Goal: Task Accomplishment & Management: Manage account settings

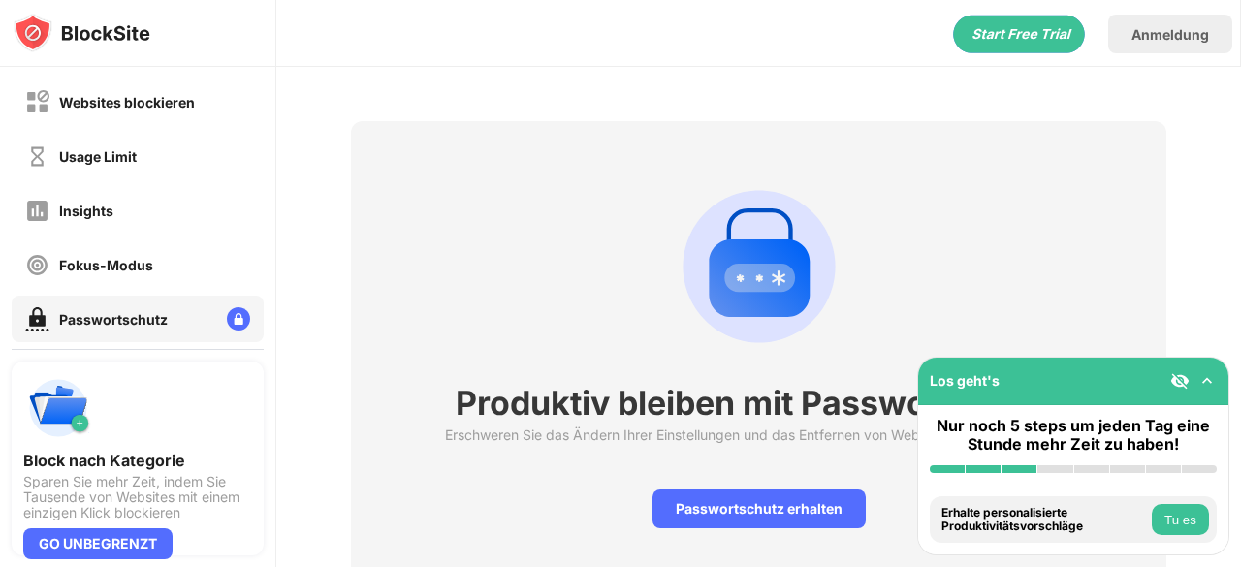
scroll to position [81, 1]
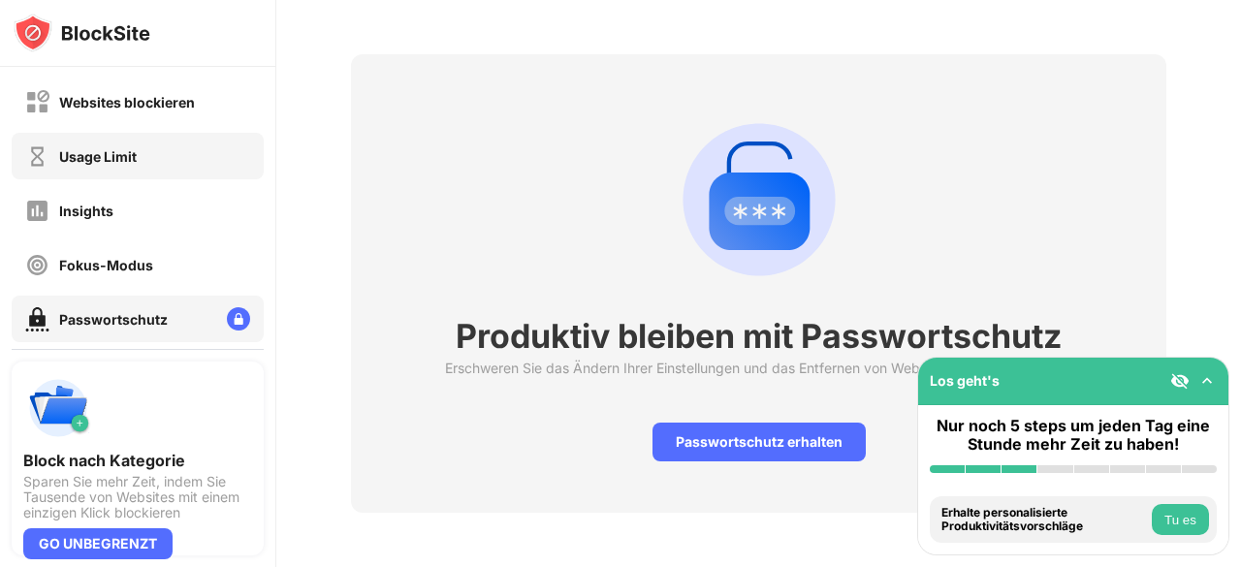
click at [120, 133] on div "Usage Limit" at bounding box center [138, 156] width 252 height 47
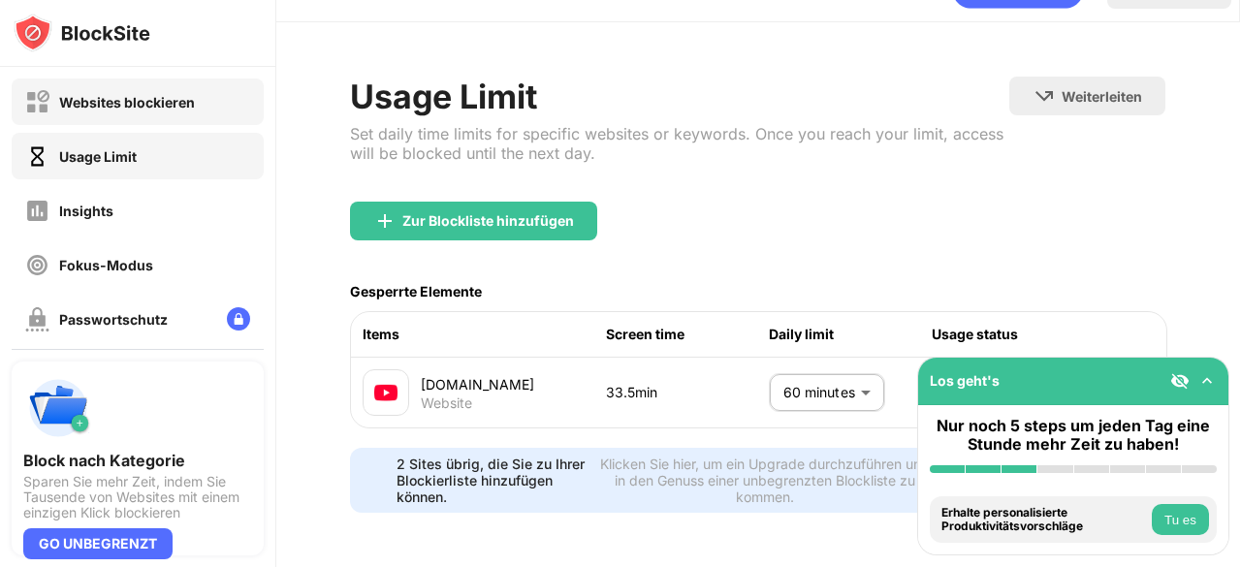
click at [146, 108] on div "Websites blockieren" at bounding box center [127, 102] width 136 height 16
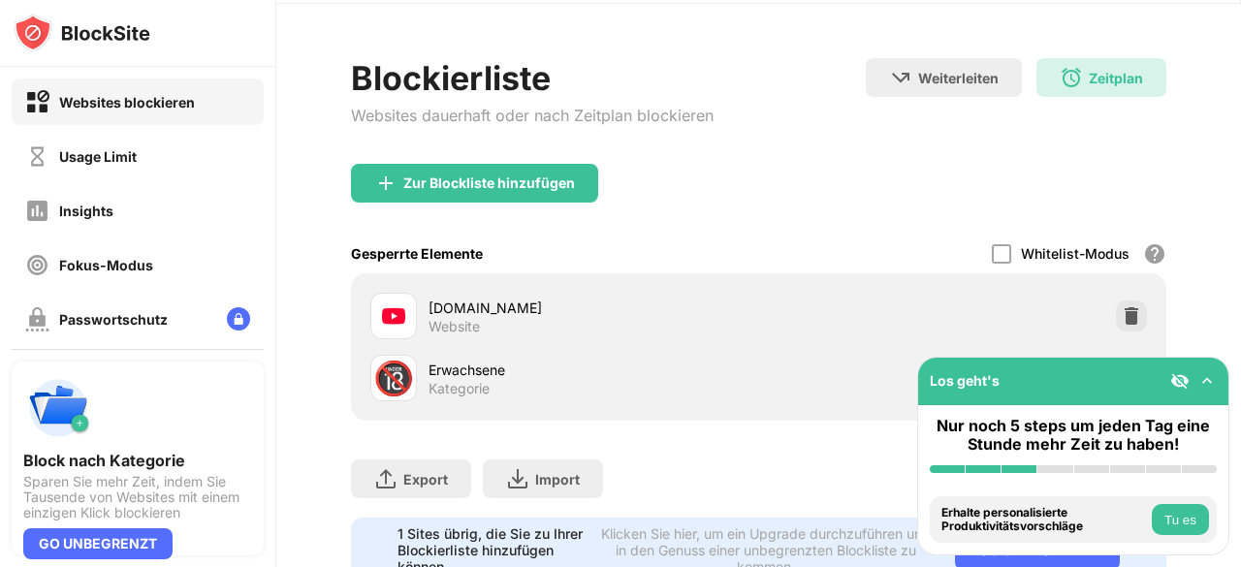
scroll to position [81, 1]
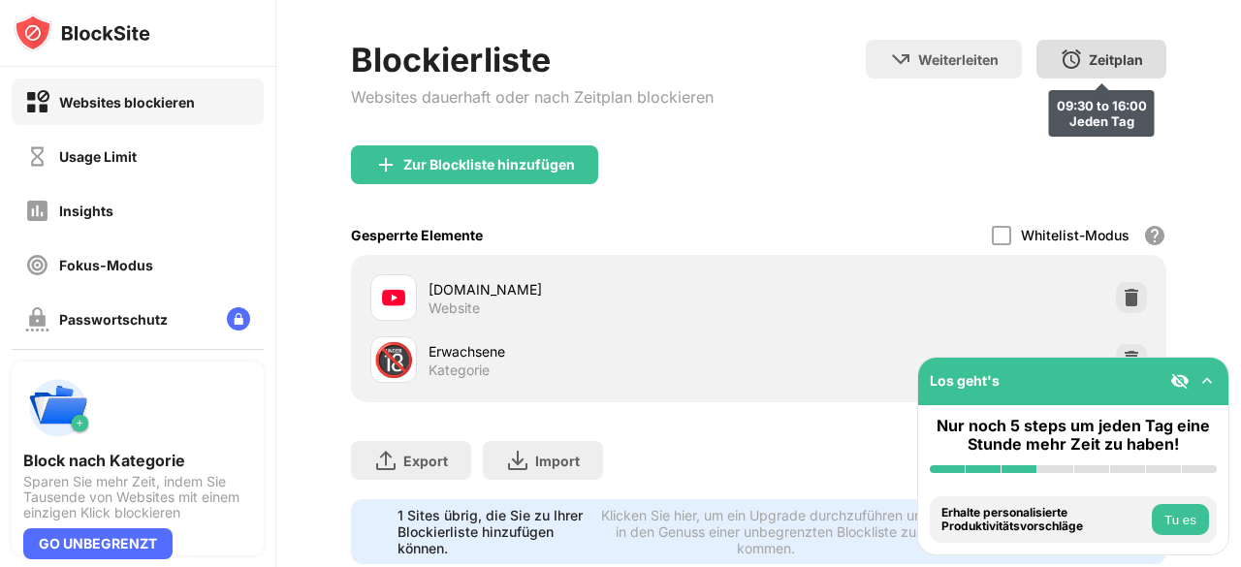
click at [1059, 67] on img at bounding box center [1070, 58] width 23 height 23
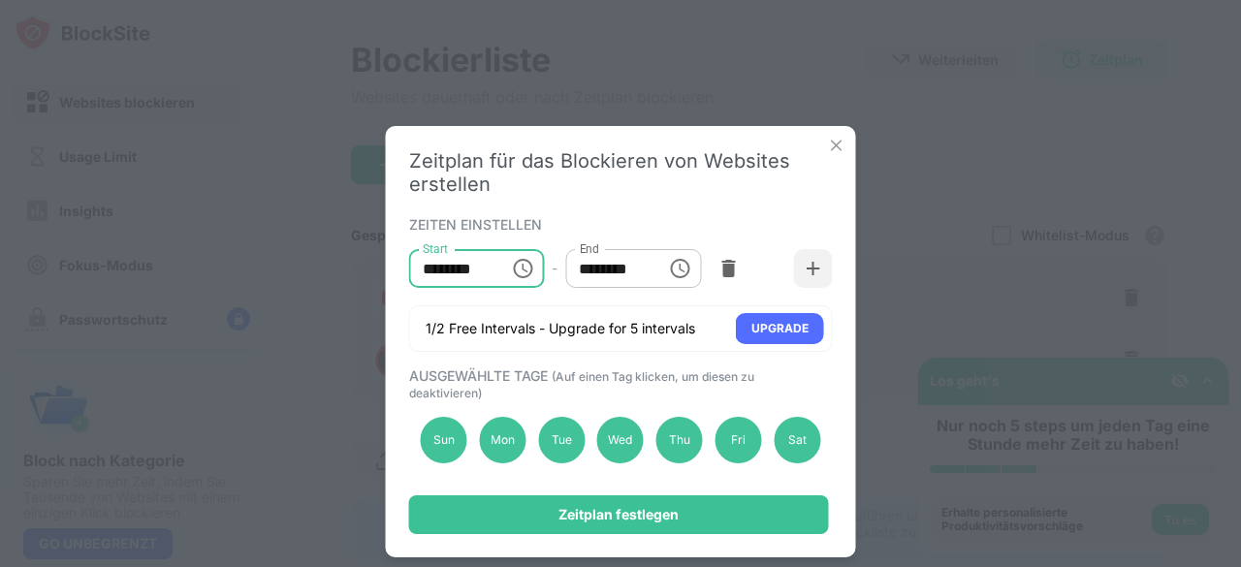
click at [469, 265] on input "********" at bounding box center [452, 268] width 87 height 39
click at [527, 265] on icon "Choose time, selected time is 9:30 AM" at bounding box center [522, 268] width 23 height 23
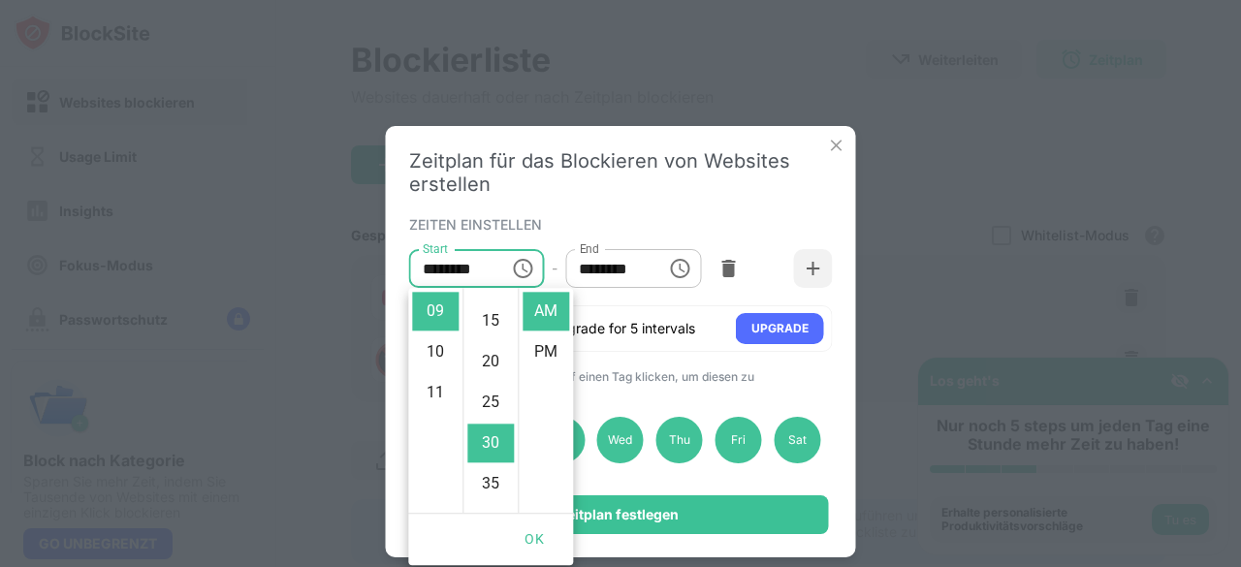
scroll to position [111, 0]
click at [446, 350] on li "10" at bounding box center [435, 351] width 47 height 39
click at [481, 323] on li "00" at bounding box center [490, 311] width 47 height 39
type input "********"
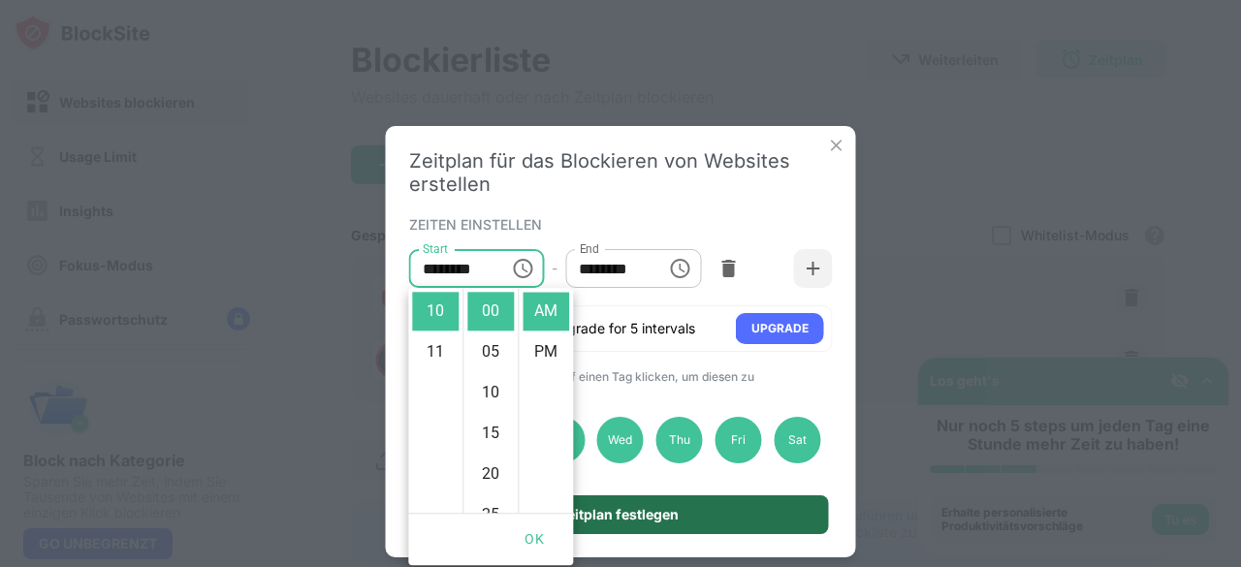
click at [687, 499] on div "Zeitplan festlegen" at bounding box center [619, 514] width 420 height 39
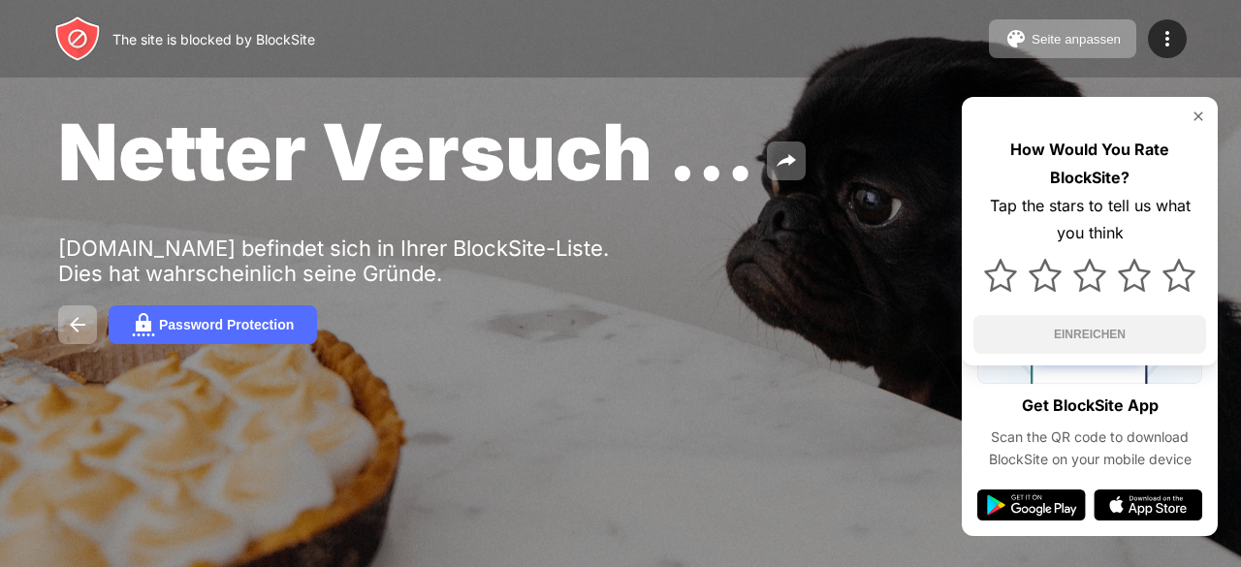
click at [1198, 118] on img at bounding box center [1198, 117] width 16 height 16
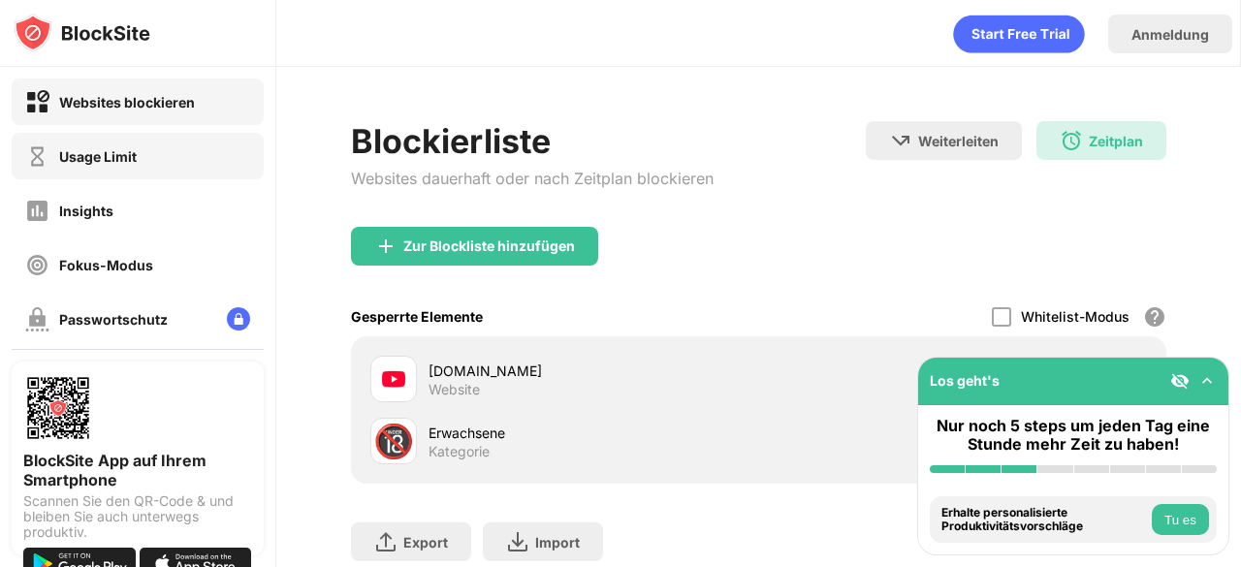
click at [127, 163] on div "Usage Limit" at bounding box center [98, 156] width 78 height 16
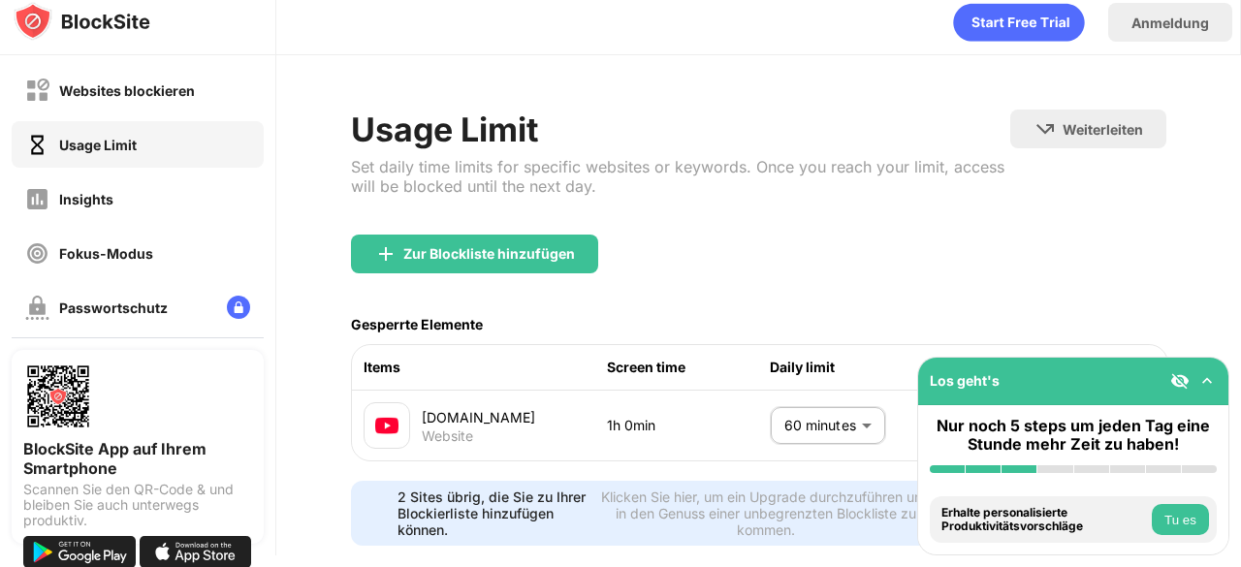
scroll to position [63, 0]
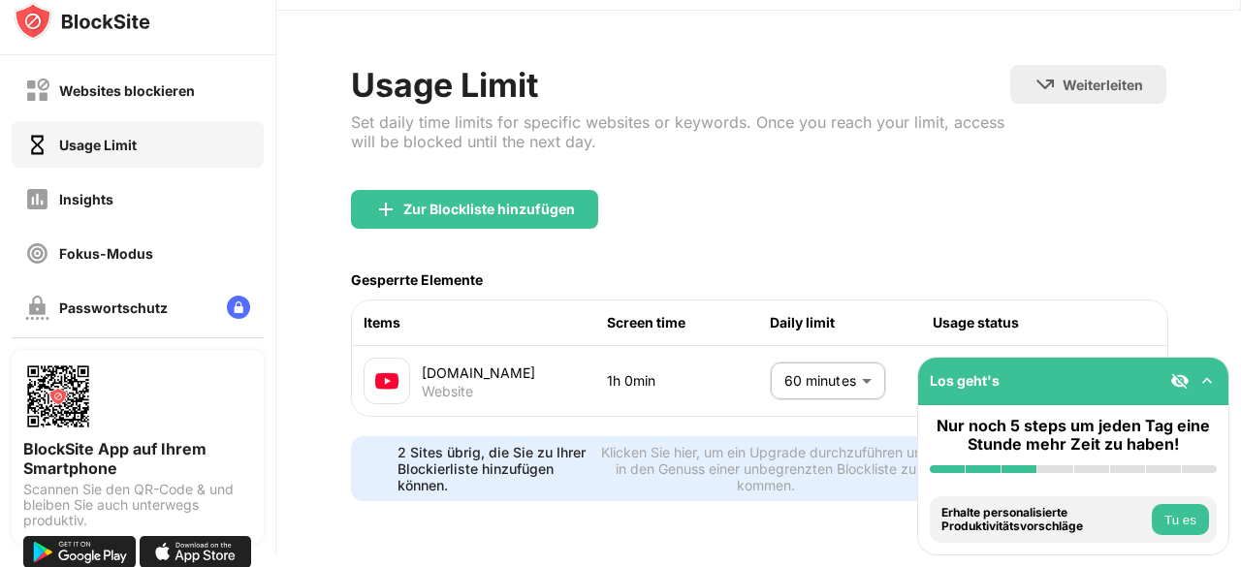
drag, startPoint x: 1035, startPoint y: 382, endPoint x: 1180, endPoint y: 381, distance: 144.4
click at [1180, 381] on div "Los geht's" at bounding box center [1073, 381] width 310 height 47
click at [1180, 381] on img at bounding box center [1179, 380] width 19 height 19
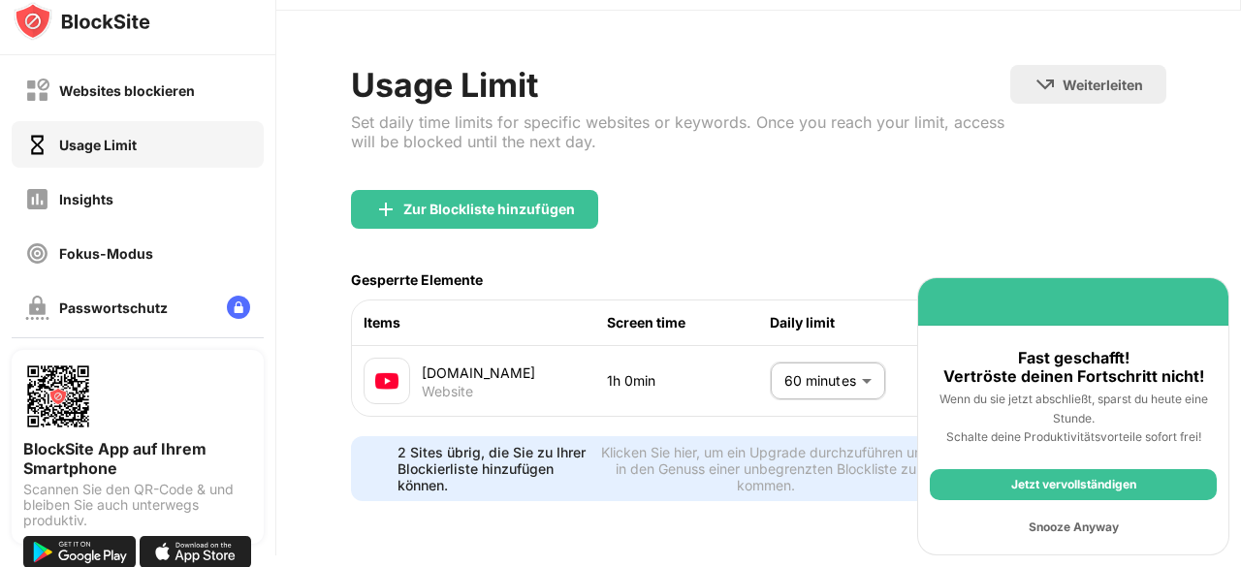
click at [1070, 524] on div "Snooze Anyway" at bounding box center [1073, 527] width 287 height 31
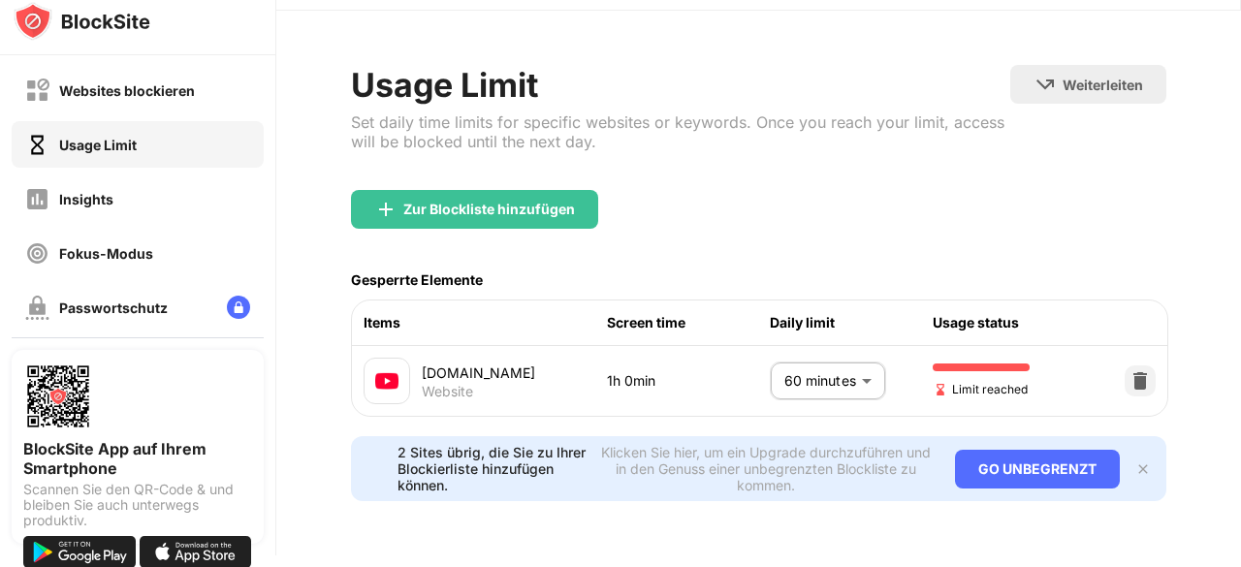
scroll to position [13, 0]
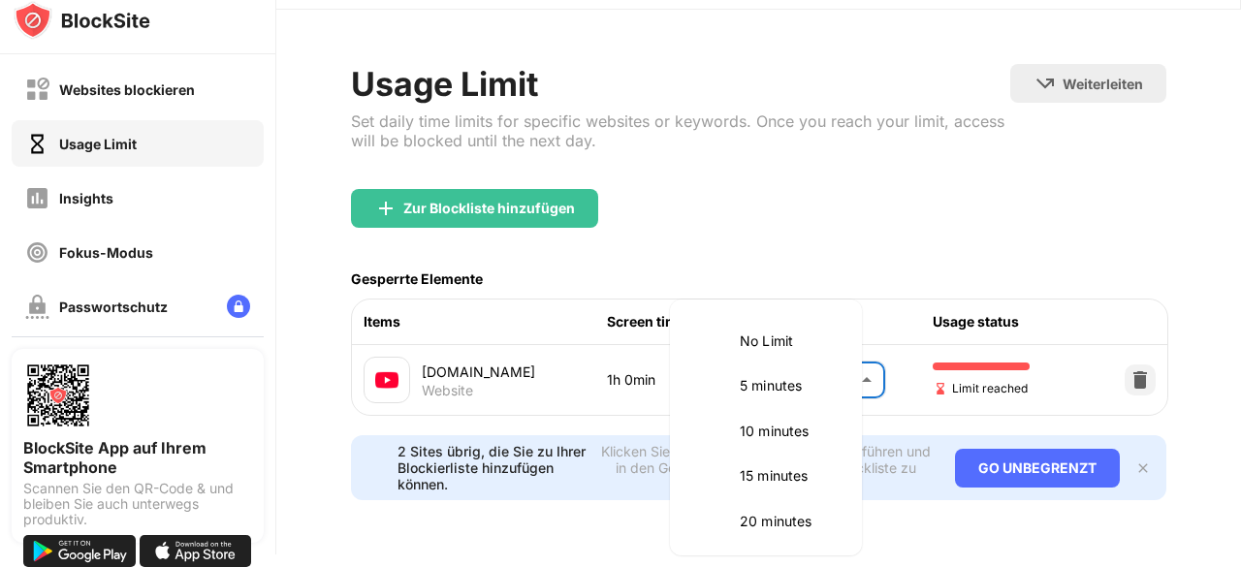
click at [769, 359] on body "Websites blockieren Usage Limit Insights Fokus-Modus Passwortschutz Benutzerdef…" at bounding box center [620, 283] width 1241 height 567
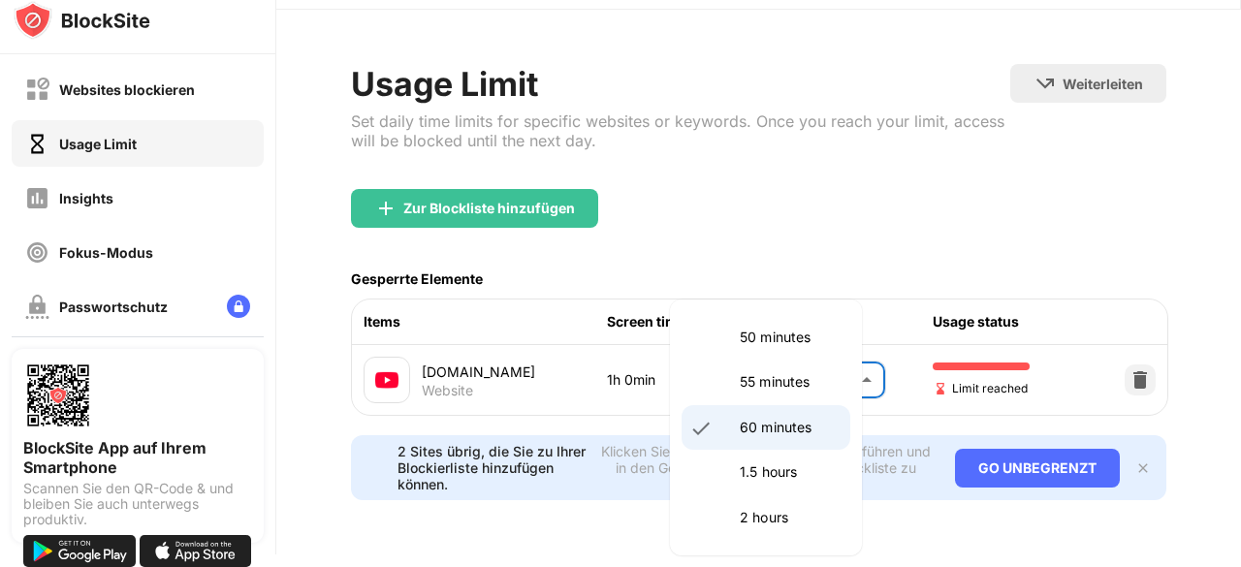
click at [783, 248] on div at bounding box center [620, 283] width 1241 height 567
